Goal: Task Accomplishment & Management: Manage account settings

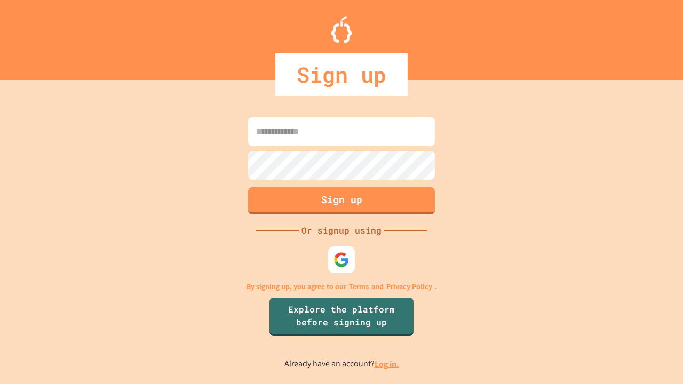
click at [387, 364] on link "Log in." at bounding box center [386, 363] width 25 height 11
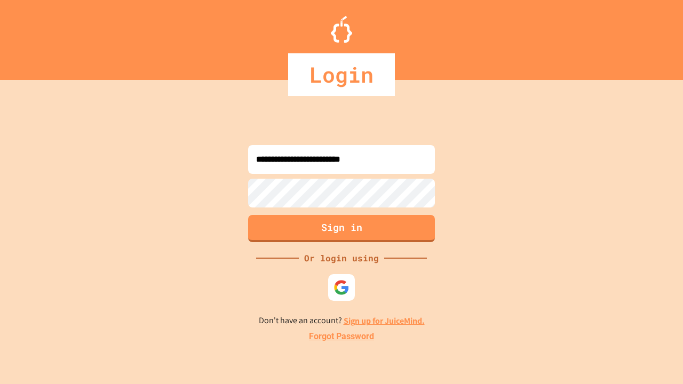
type input "**********"
